Goal: Navigation & Orientation: Find specific page/section

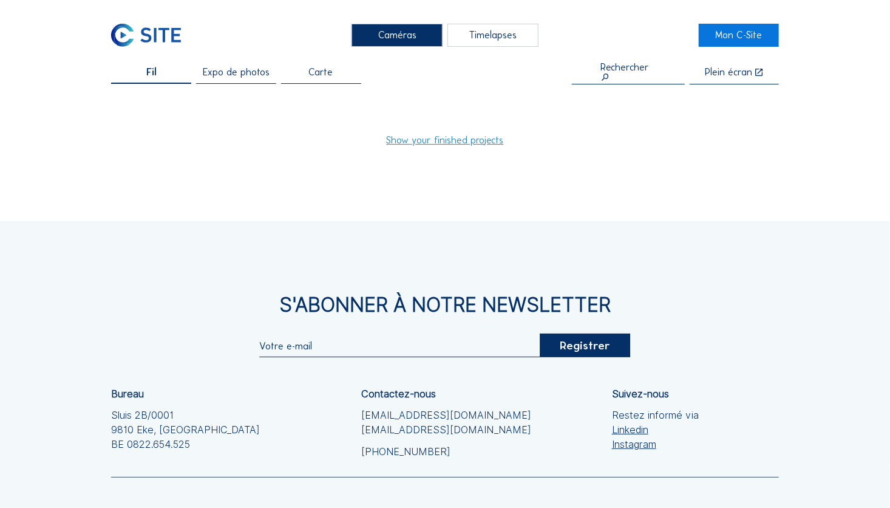
click at [245, 77] on span "Expo de photos" at bounding box center [236, 72] width 67 height 10
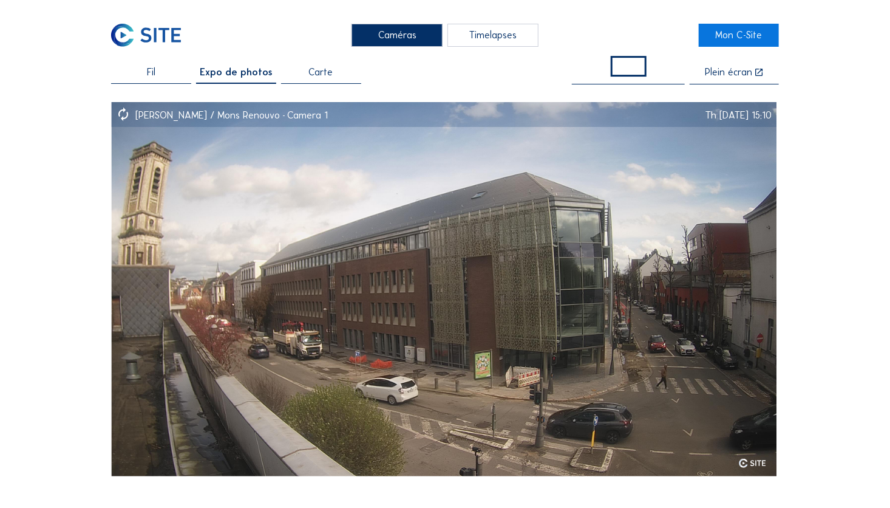
click at [402, 36] on div "Caméras" at bounding box center [397, 36] width 91 height 24
click at [487, 32] on div "Timelapses" at bounding box center [493, 36] width 91 height 24
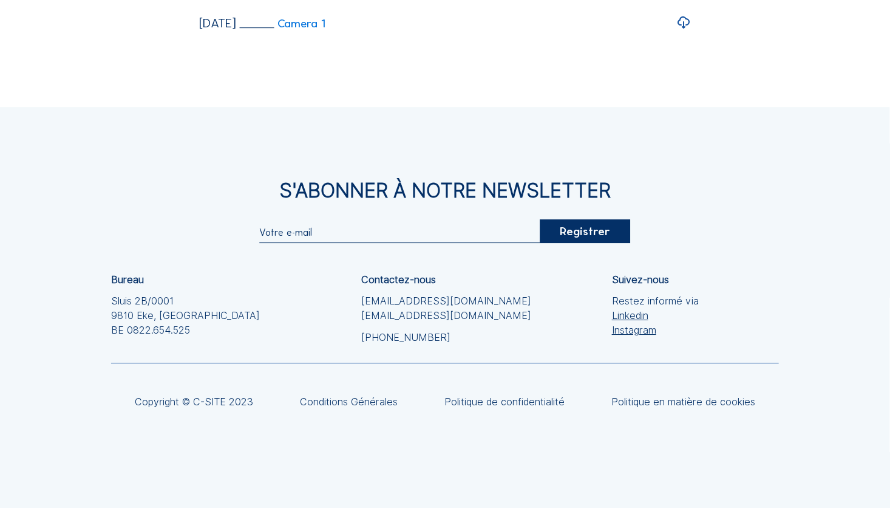
scroll to position [4460, 0]
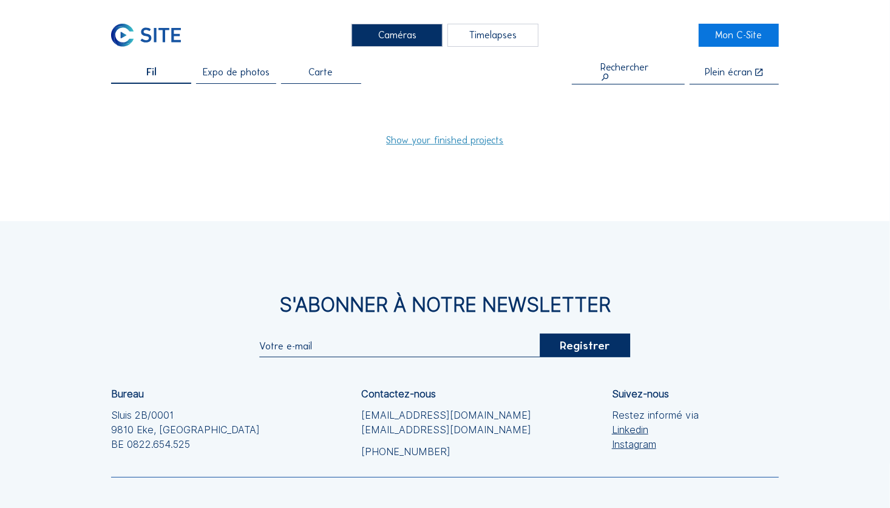
click at [435, 141] on link "Show your finished projects" at bounding box center [445, 140] width 117 height 10
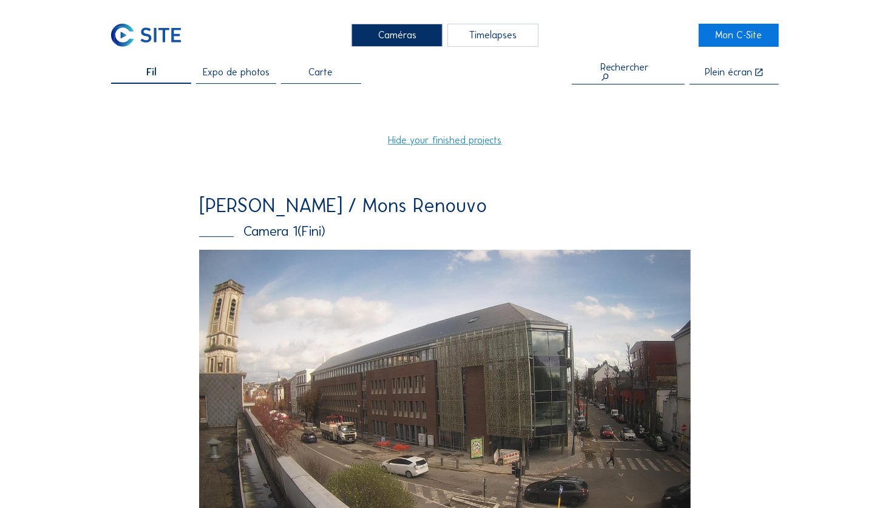
click at [412, 34] on div "Caméras" at bounding box center [397, 36] width 91 height 24
click at [466, 41] on div "Timelapses" at bounding box center [493, 36] width 91 height 24
